Goal: Task Accomplishment & Management: Use online tool/utility

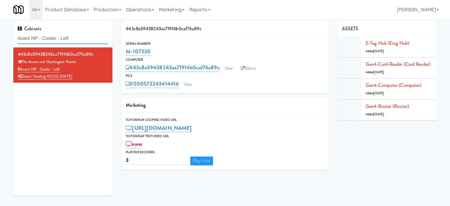
click at [79, 39] on input "Avant HP - Cooler - Left" at bounding box center [63, 38] width 90 height 11
paste input "Sloan Combo Cooler"
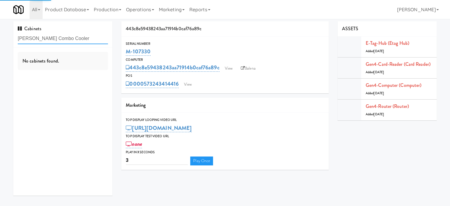
type input "Sloan Combo Cooler"
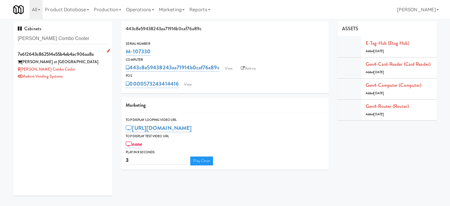
drag, startPoint x: 100, startPoint y: 73, endPoint x: 98, endPoint y: 48, distance: 24.7
click at [100, 73] on div "Modern Vending Systems" at bounding box center [63, 76] width 90 height 7
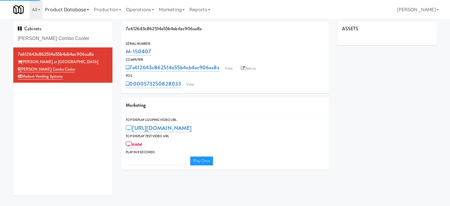
type input "3"
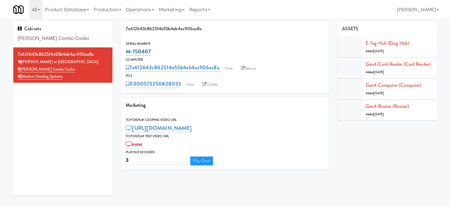
drag, startPoint x: 154, startPoint y: 49, endPoint x: 126, endPoint y: 51, distance: 27.5
click at [126, 51] on div "M-150407" at bounding box center [225, 51] width 198 height 10
copy link "M-150407"
click at [74, 41] on input "Sloan Combo Cooler" at bounding box center [63, 38] width 90 height 11
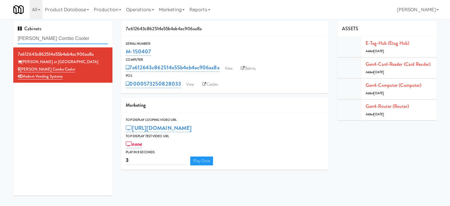
click at [74, 41] on input "Sloan Combo Cooler" at bounding box center [63, 38] width 90 height 11
paste input "Oasis -"
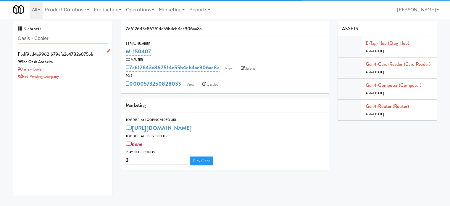
type input "Oasis - Cooler"
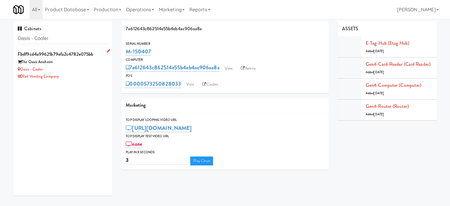
click at [92, 75] on div "Rad Vending Company" at bounding box center [63, 76] width 90 height 7
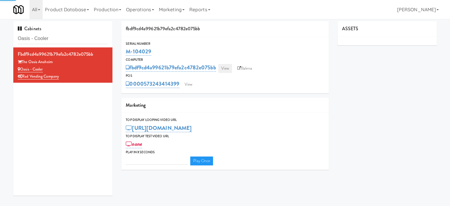
type input "3"
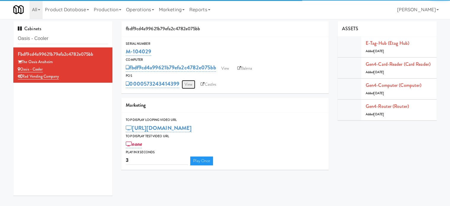
click at [188, 84] on link "View" at bounding box center [189, 84] width 14 height 9
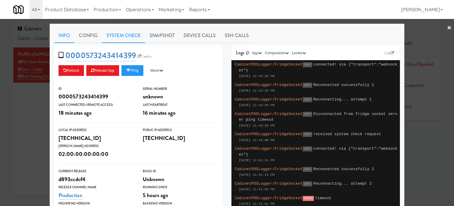
click at [119, 33] on link "System Check" at bounding box center [123, 35] width 43 height 15
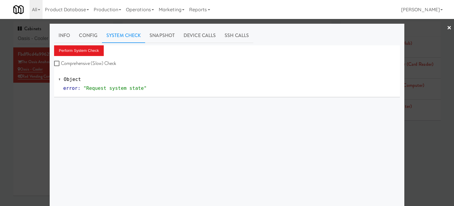
click at [29, 93] on div at bounding box center [227, 103] width 454 height 206
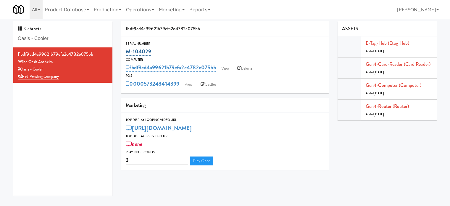
drag, startPoint x: 155, startPoint y: 51, endPoint x: 127, endPoint y: 52, distance: 27.5
click at [127, 52] on div "M-104029" at bounding box center [225, 51] width 198 height 10
copy link "M-104029"
